Goal: Transaction & Acquisition: Subscribe to service/newsletter

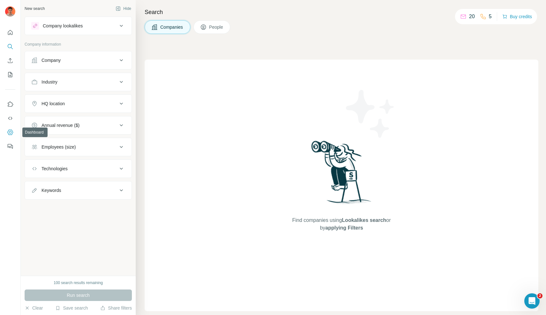
click at [10, 133] on icon "Dashboard" at bounding box center [10, 132] width 6 height 6
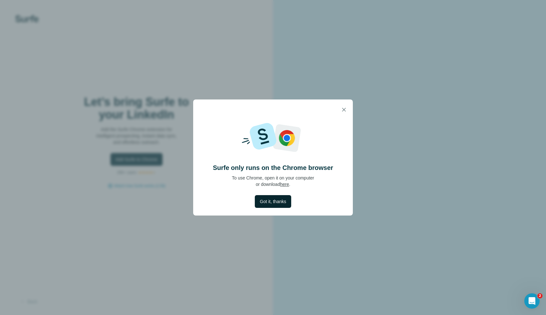
click at [275, 201] on span "Got it, thanks" at bounding box center [273, 202] width 26 height 6
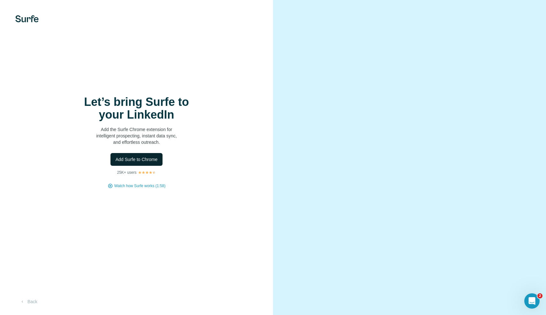
click at [153, 160] on span "Add Surfe to Chrome" at bounding box center [137, 159] width 42 height 6
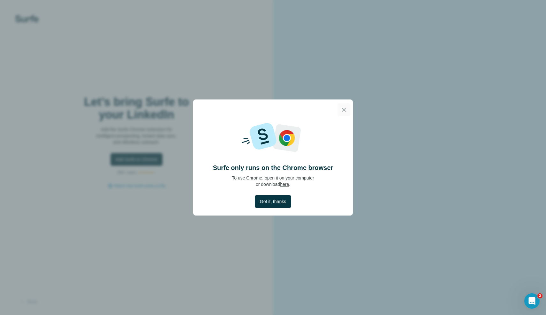
click at [346, 110] on icon "button" at bounding box center [344, 110] width 6 height 6
